Goal: Task Accomplishment & Management: Complete application form

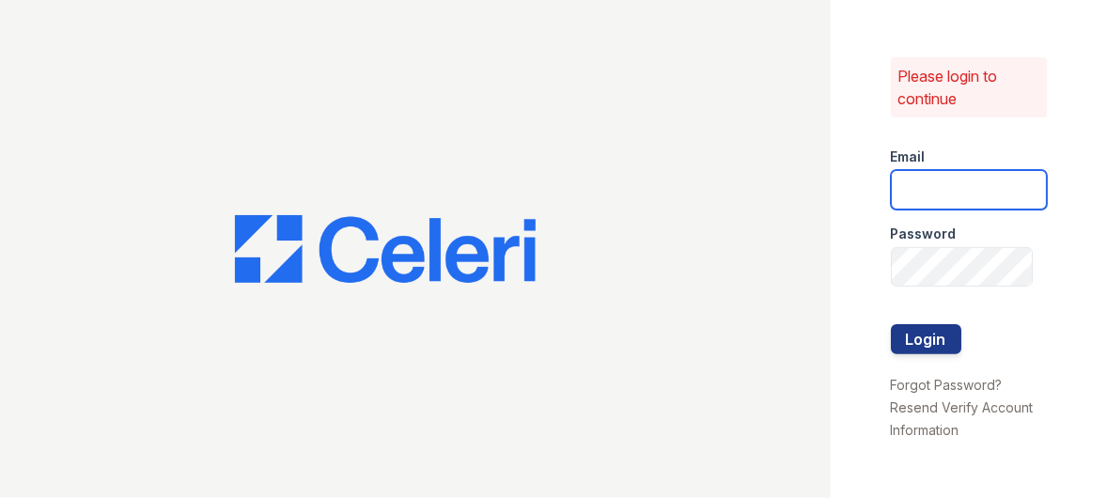
drag, startPoint x: 1009, startPoint y: 195, endPoint x: 1005, endPoint y: 182, distance: 13.7
click at [1007, 185] on input "email" at bounding box center [969, 189] width 157 height 39
type input "[EMAIL_ADDRESS][DOMAIN_NAME]"
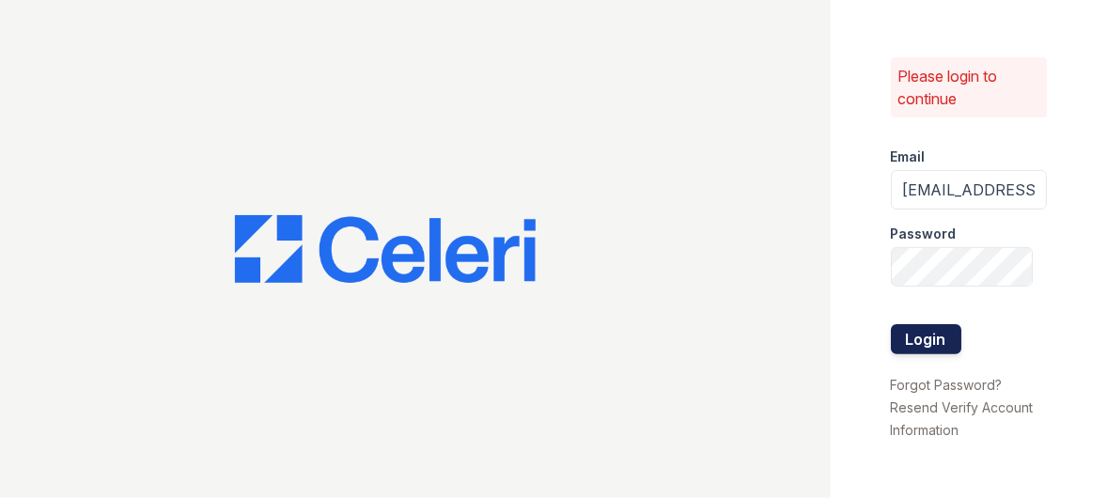
click at [905, 341] on button "Login" at bounding box center [926, 339] width 70 height 30
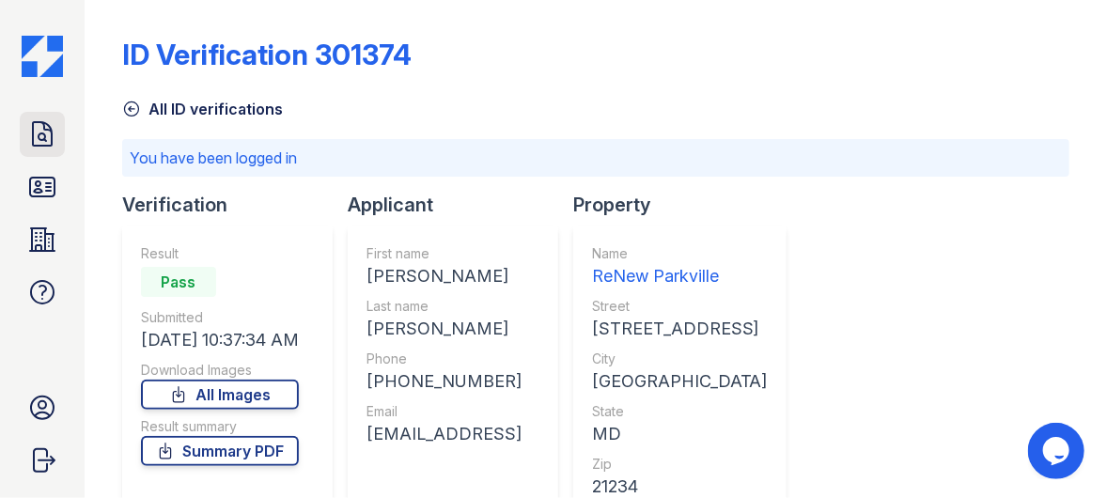
click at [38, 136] on icon at bounding box center [42, 133] width 19 height 23
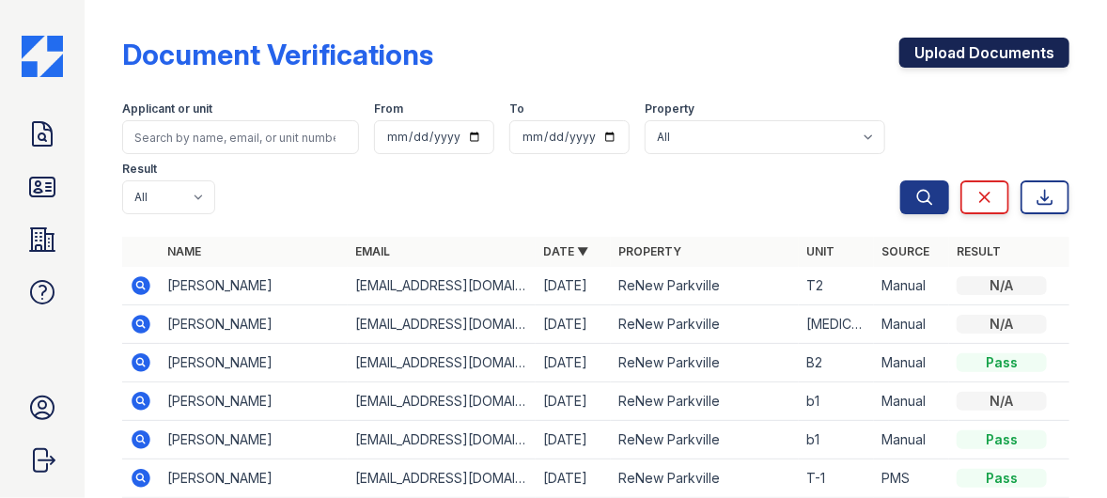
click at [943, 44] on link "Upload Documents" at bounding box center [984, 53] width 170 height 30
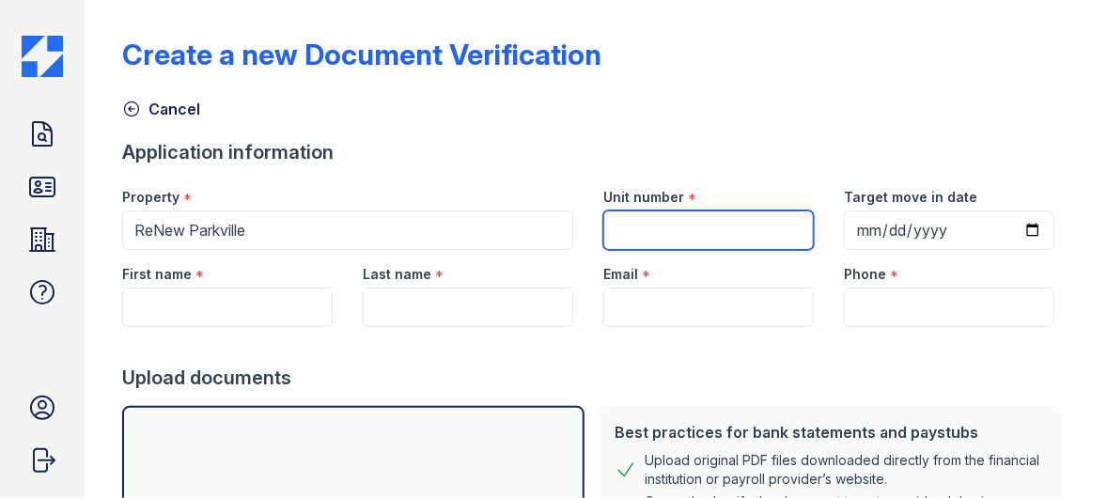
click at [707, 220] on input "Unit number" at bounding box center [708, 229] width 210 height 39
click at [634, 232] on input "Unit number" at bounding box center [708, 229] width 210 height 39
type input "B1"
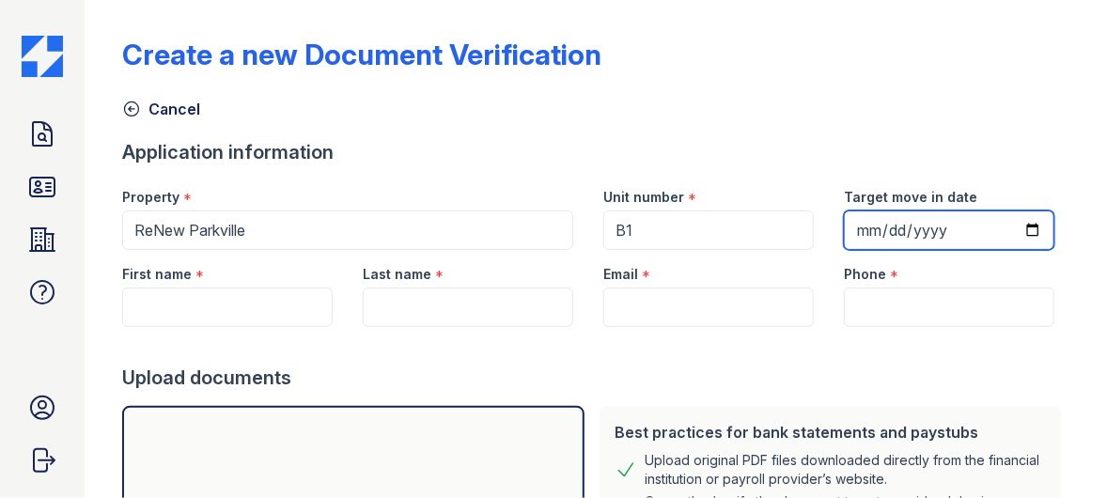
click at [845, 227] on input "Target move in date" at bounding box center [949, 229] width 210 height 39
type input "[DATE]"
click at [148, 324] on form "Application information Property * [GEOGRAPHIC_DATA] Unit number * B1 Target mo…" at bounding box center [595, 439] width 947 height 601
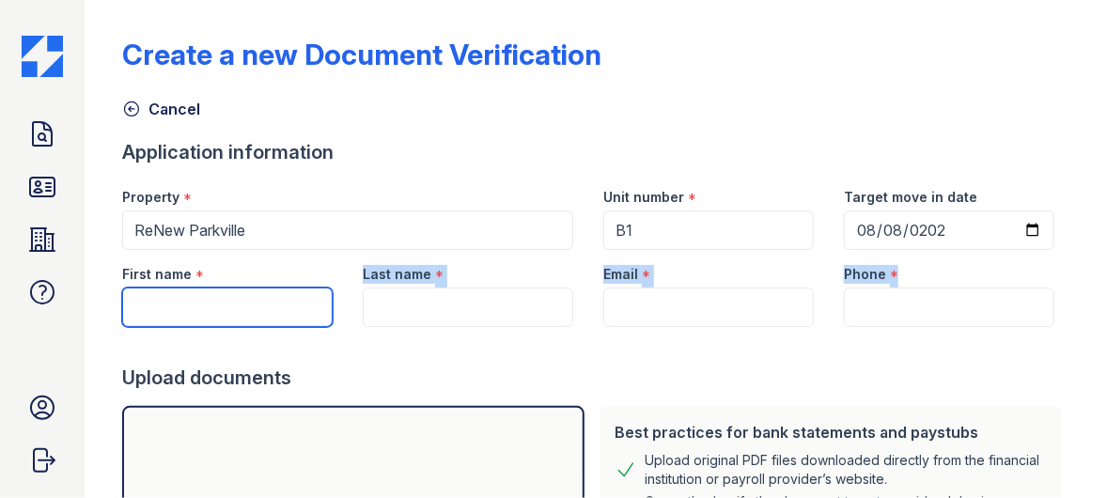
click at [156, 304] on input "First name" at bounding box center [227, 307] width 210 height 39
click at [133, 311] on input "First name" at bounding box center [227, 307] width 210 height 39
click at [153, 306] on input "First name" at bounding box center [227, 307] width 210 height 39
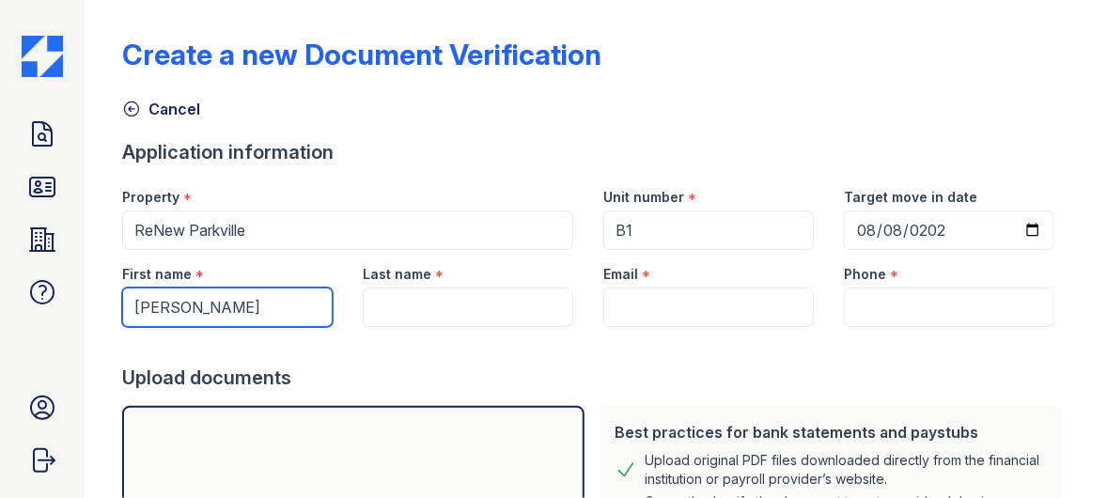
type input "[PERSON_NAME]"
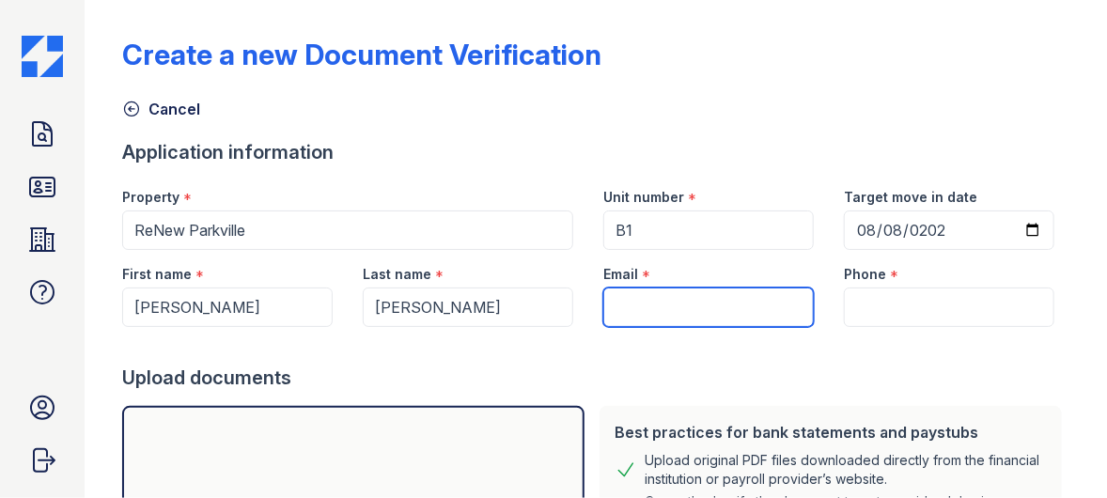
click at [668, 304] on input "Email" at bounding box center [708, 307] width 210 height 39
paste input "[EMAIL_ADDRESS][DOMAIN_NAME]"
type input "[EMAIL_ADDRESS][DOMAIN_NAME]"
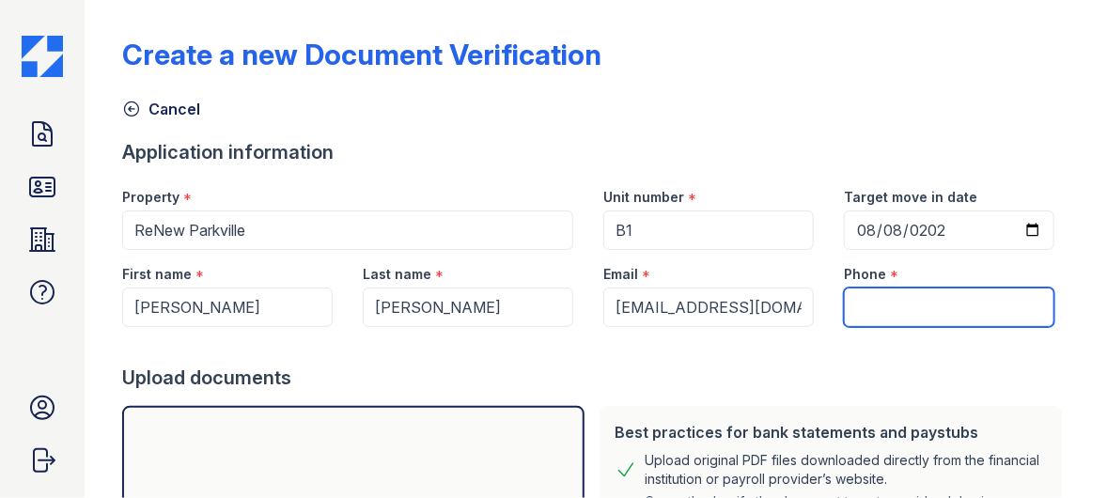
paste input "[PHONE_NUMBER]"
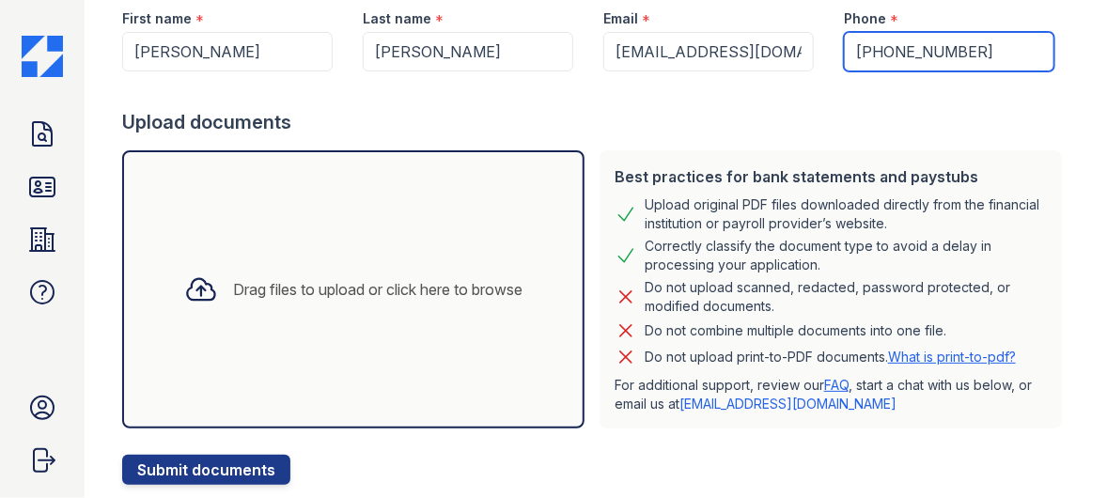
scroll to position [282, 0]
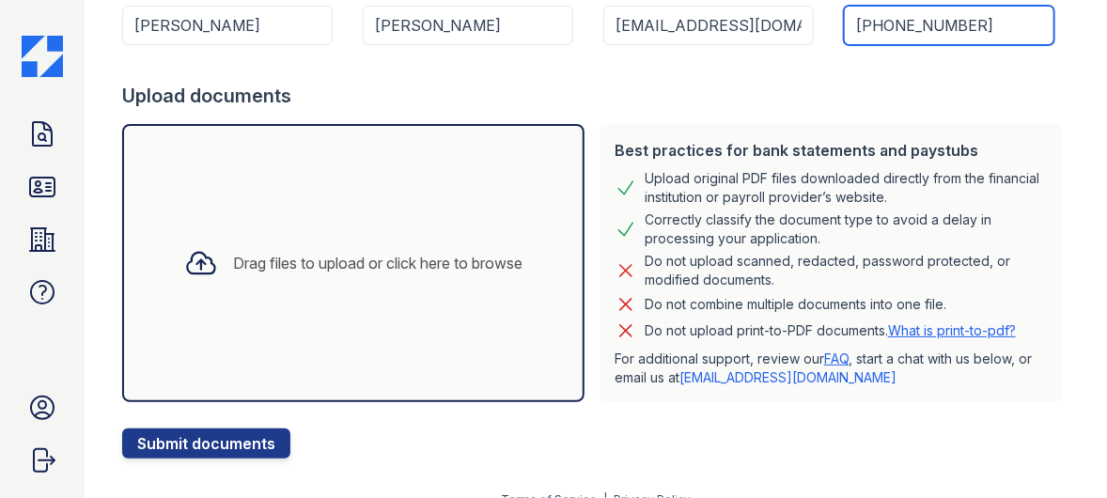
type input "[PHONE_NUMBER]"
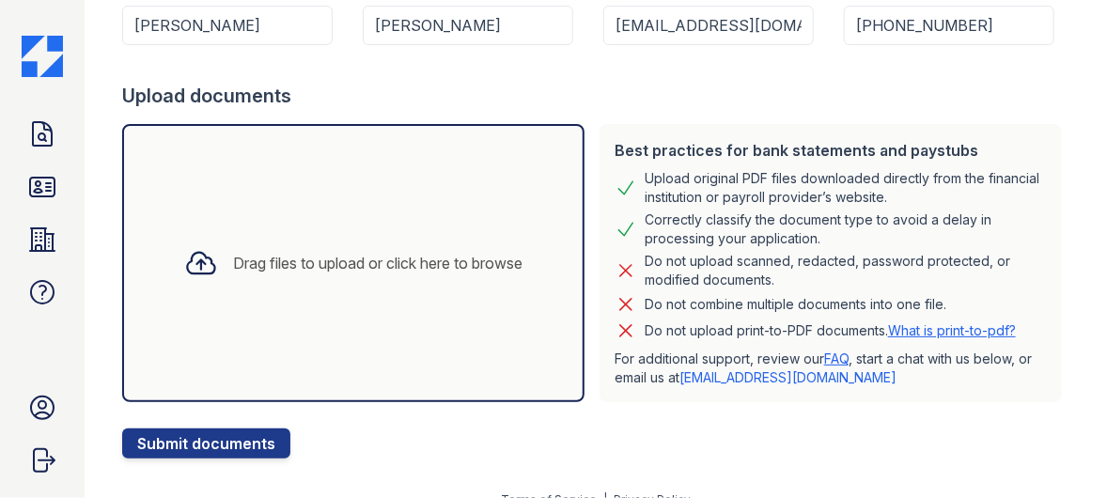
click at [202, 266] on icon at bounding box center [201, 263] width 34 height 34
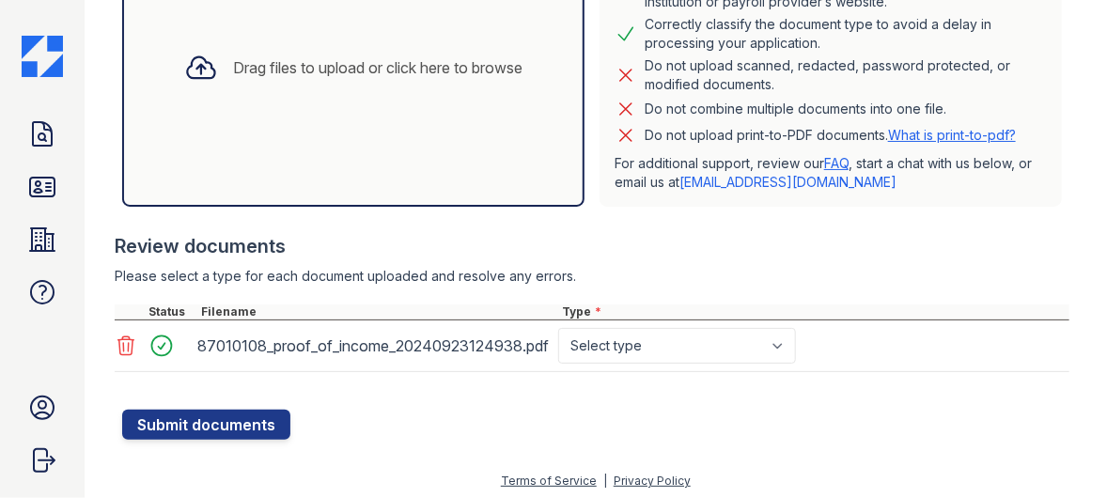
scroll to position [479, 0]
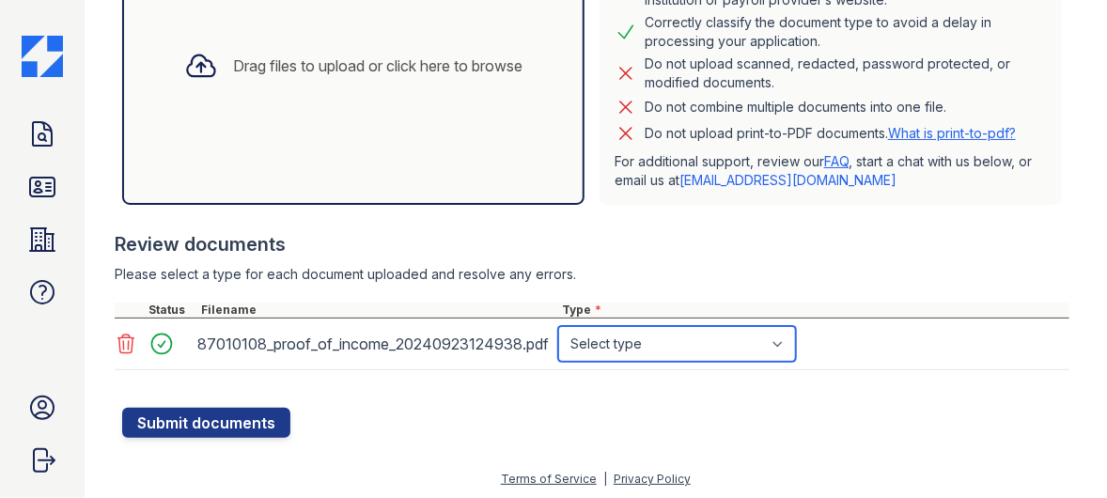
click at [743, 344] on select "Select type Paystub Bank Statement Offer Letter Tax Documents Benefit Award Let…" at bounding box center [677, 344] width 238 height 36
select select "paystub"
click at [558, 326] on select "Select type Paystub Bank Statement Offer Letter Tax Documents Benefit Award Let…" at bounding box center [677, 344] width 238 height 36
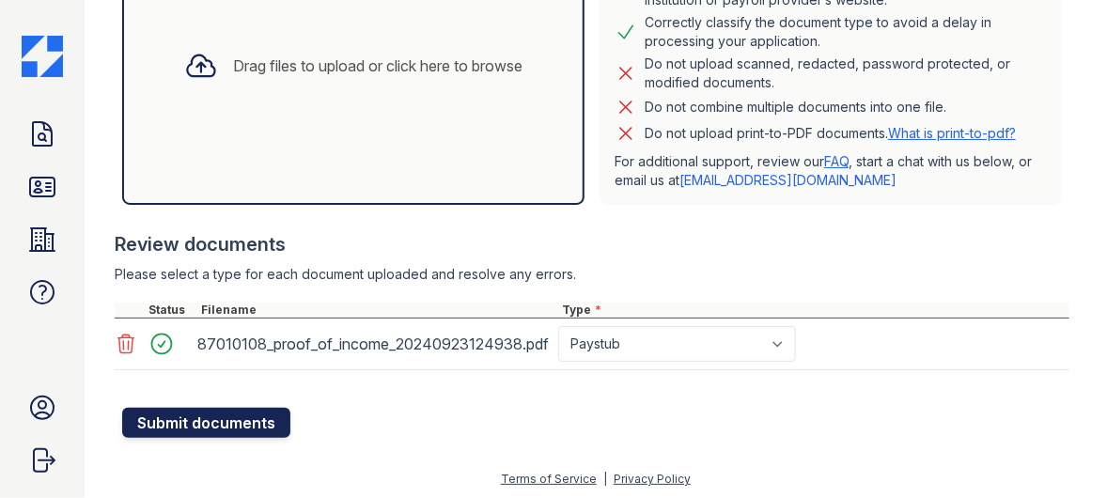
click at [238, 411] on button "Submit documents" at bounding box center [206, 423] width 168 height 30
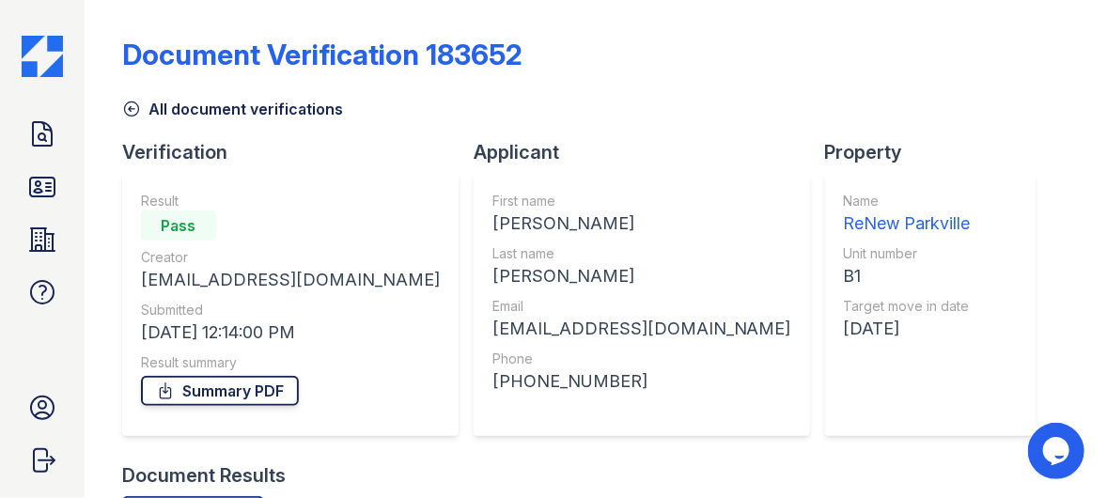
click at [257, 388] on link "Summary PDF" at bounding box center [220, 391] width 158 height 30
